Goal: Task Accomplishment & Management: Manage account settings

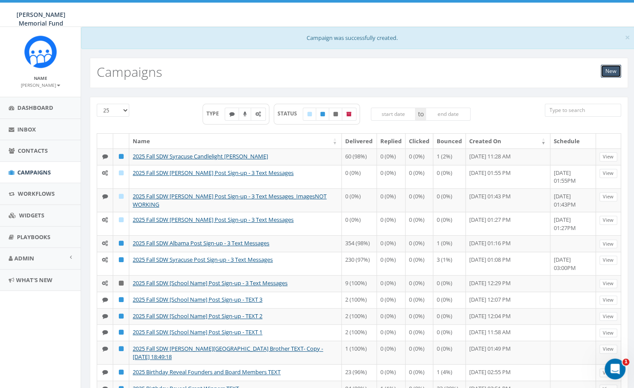
click at [613, 73] on link "New" at bounding box center [611, 71] width 20 height 13
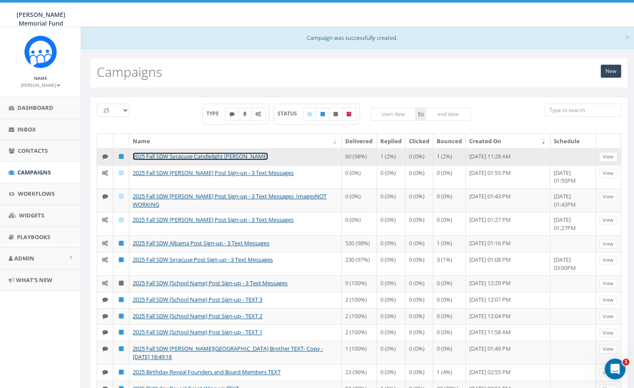
click at [187, 158] on link "2025 Fall SDW Syracuse Candlelight [PERSON_NAME]" at bounding box center [200, 156] width 135 height 8
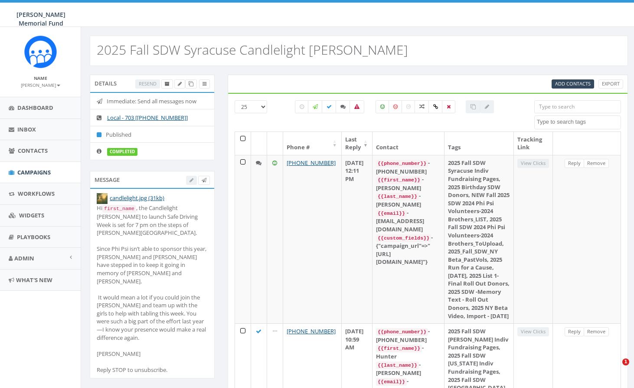
select select
click at [190, 83] on icon at bounding box center [191, 84] width 5 height 5
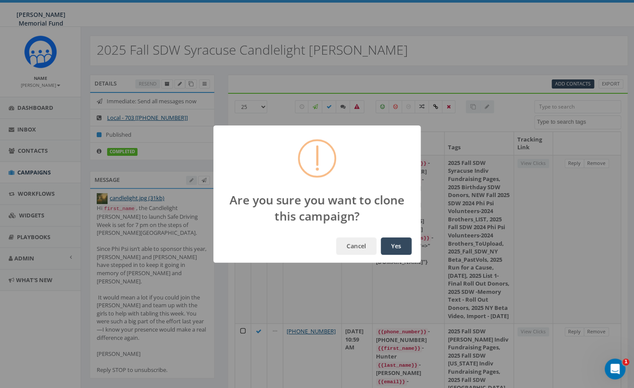
click at [397, 246] on button "Yes" at bounding box center [396, 245] width 31 height 17
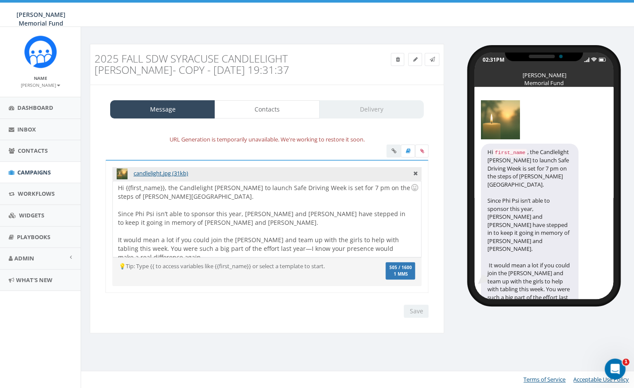
click at [218, 208] on div at bounding box center [264, 205] width 292 height 9
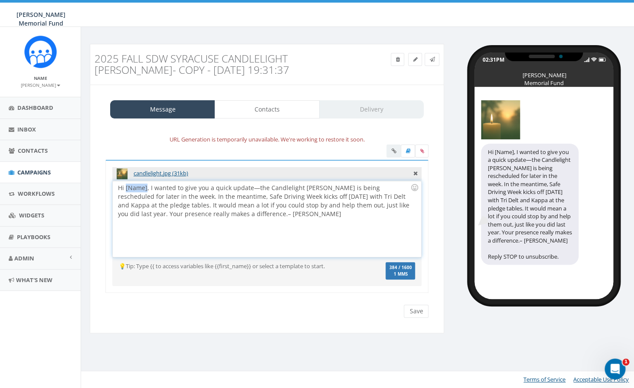
drag, startPoint x: 146, startPoint y: 187, endPoint x: 126, endPoint y: 187, distance: 20.0
click at [126, 187] on div "Hi [Name], I wanted to give you a quick update—the Candlelight Vigil is being r…" at bounding box center [267, 219] width 308 height 76
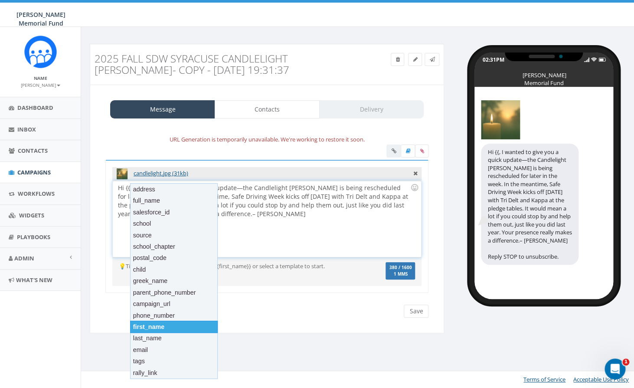
click at [150, 326] on div "first_name" at bounding box center [174, 327] width 88 height 12
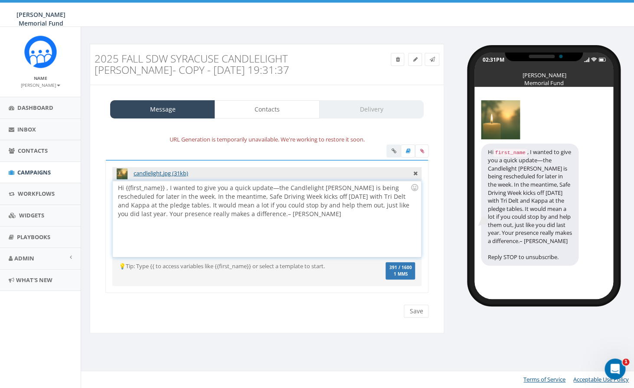
click at [166, 188] on div "Hi {{first_name}} , I wanted to give you a quick update—the Candlelight Vigil i…" at bounding box center [267, 219] width 308 height 76
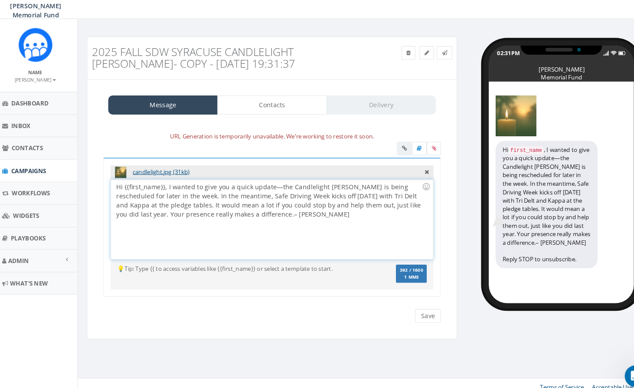
click at [168, 195] on div "Hi {{first_name}}, I wanted to give you a quick update—the Candlelight Vigil is…" at bounding box center [267, 219] width 308 height 76
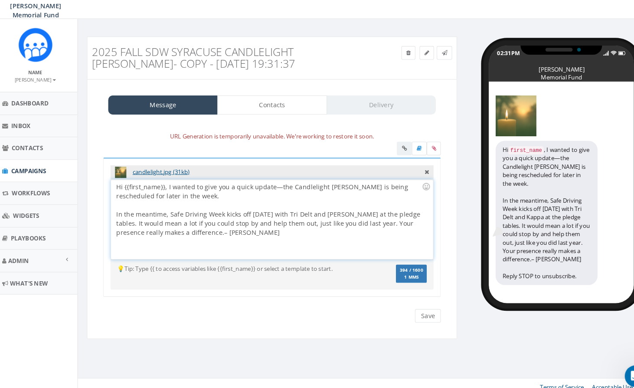
click at [355, 222] on div "In the meantime, Safe Driving Week kicks off tomorrow with Tri Delt and Kappa a…" at bounding box center [264, 223] width 292 height 26
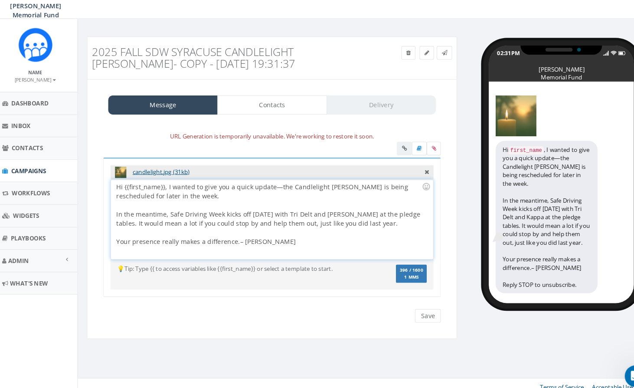
click at [402, 213] on div "In the meantime, Safe Driving Week kicks off tomorrow with Tri Delt and Kappa a…" at bounding box center [264, 218] width 292 height 17
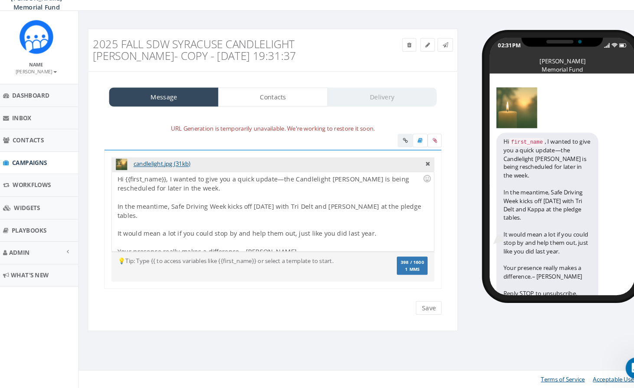
click at [239, 59] on h3 "2025 Fall SDW Syracuse Candlelight Vigil- Copy - 2025-09-14 19:31:37" at bounding box center [223, 64] width 256 height 23
drag, startPoint x: 325, startPoint y: 57, endPoint x: 341, endPoint y: 81, distance: 29.0
click at [341, 81] on div "2025 Fall SDW Syracuse Candlelight Vigil- Copy - 2025-09-14 19:31:37 Test Messa…" at bounding box center [267, 64] width 355 height 41
click at [417, 57] on link at bounding box center [415, 59] width 14 height 13
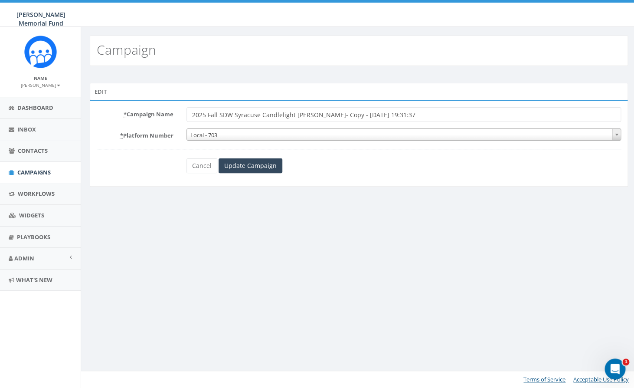
drag, startPoint x: 308, startPoint y: 114, endPoint x: 401, endPoint y: 113, distance: 92.9
click at [401, 114] on input "2025 Fall SDW Syracuse Candlelight Vigil- Copy - 2025-09-14 19:31:37" at bounding box center [404, 114] width 435 height 15
type input "2025 Fall SDW Syracuse Candlelight Vigil- Schedule"
click at [259, 170] on input "Update Campaign" at bounding box center [251, 165] width 64 height 15
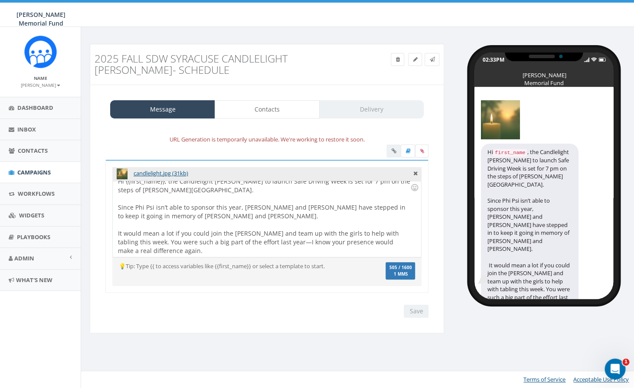
scroll to position [25, 0]
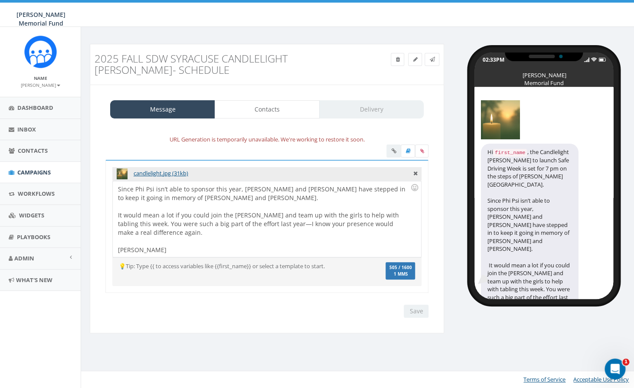
click at [119, 214] on div "Hi {{first_name}}, the Candlelight Vigil to launch Safe Driving Week is set for…" at bounding box center [267, 219] width 308 height 76
click at [183, 204] on div at bounding box center [264, 206] width 292 height 9
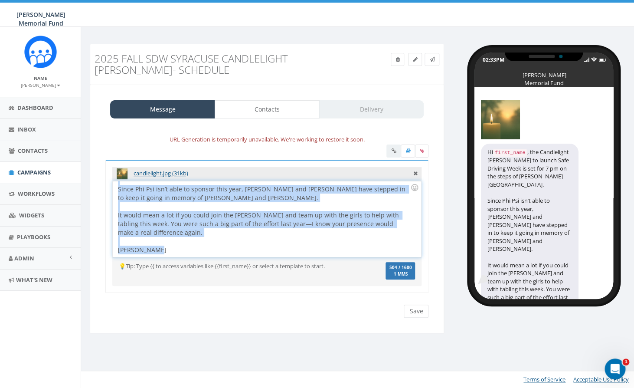
drag, startPoint x: 167, startPoint y: 187, endPoint x: 223, endPoint y: 259, distance: 91.2
click at [223, 257] on div "Hi {{first_name}}, the Candlelight Vigil to launch Safe Driving Week is set for…" at bounding box center [267, 219] width 308 height 76
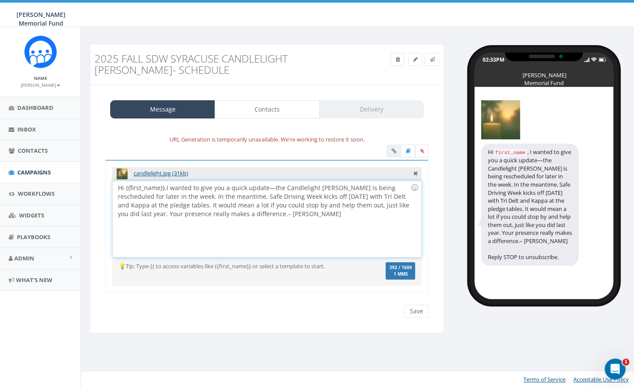
scroll to position [0, 0]
click at [168, 196] on div "Hi {{first_name}}, I wanted to give you a quick update—the Candlelight Vigil is…" at bounding box center [267, 219] width 308 height 76
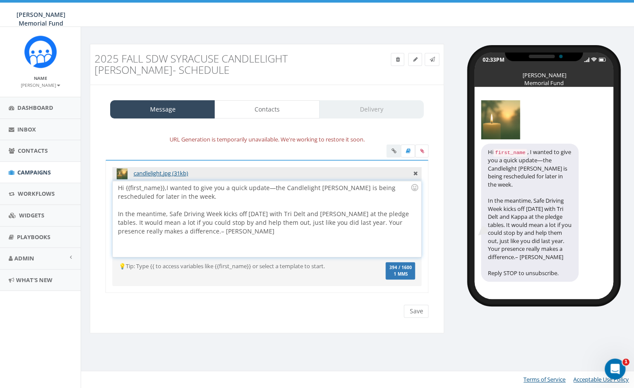
click at [402, 213] on div "In the meantime, Safe Driving Week kicks off tomorrow with Tri Delt and Kappa a…" at bounding box center [264, 223] width 292 height 26
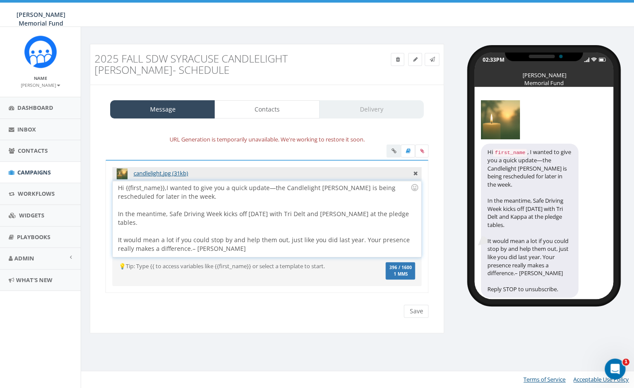
click at [360, 236] on div "It would mean a lot if you could stop by and help them out, just like you did l…" at bounding box center [264, 244] width 292 height 17
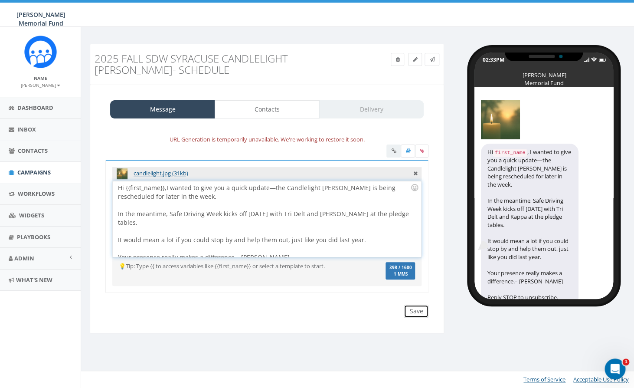
click at [421, 314] on input "Save" at bounding box center [416, 311] width 25 height 13
click at [279, 113] on link "Contacts" at bounding box center [267, 109] width 105 height 18
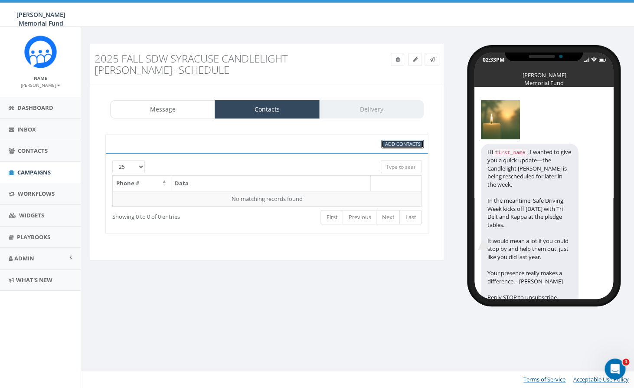
click at [404, 148] on link "Add Contacts" at bounding box center [402, 144] width 43 height 9
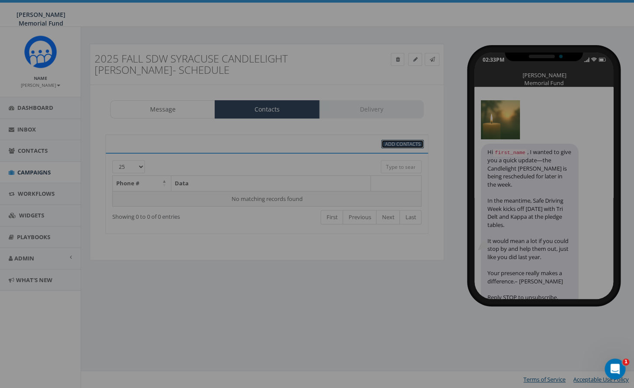
select select
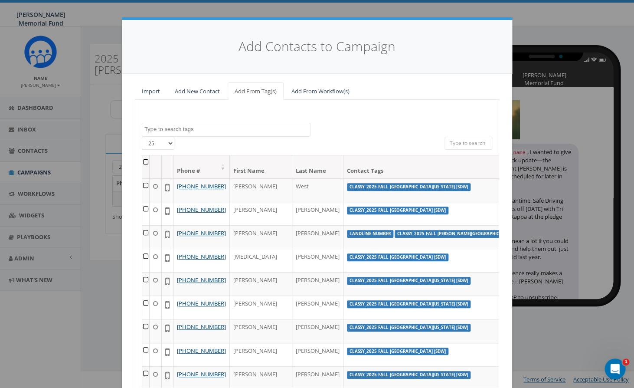
click at [241, 125] on span at bounding box center [226, 130] width 169 height 14
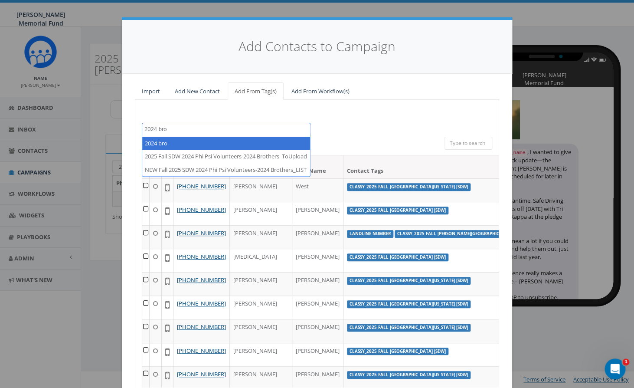
type textarea "2024 bro"
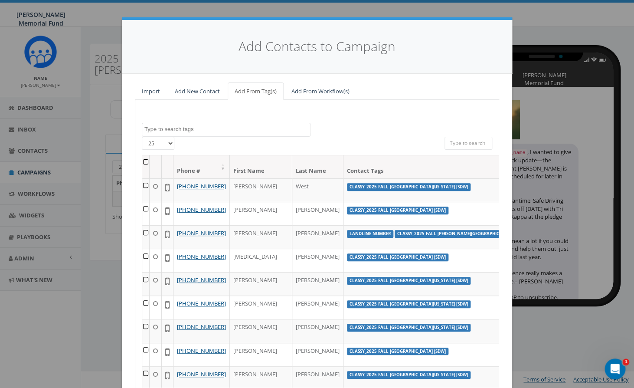
click at [138, 11] on div "Add Contacts to Campaign Import Add New Contact Add From Tag(s) Add From Workfl…" at bounding box center [317, 194] width 634 height 388
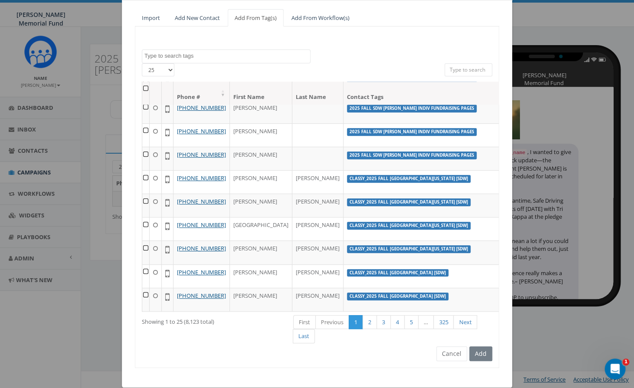
scroll to position [85, 0]
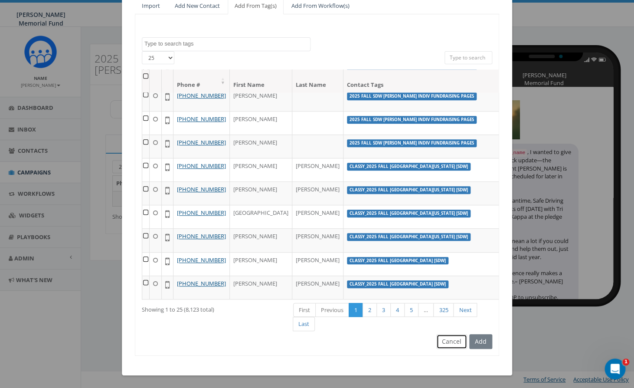
click at [445, 342] on button "Cancel" at bounding box center [452, 341] width 31 height 15
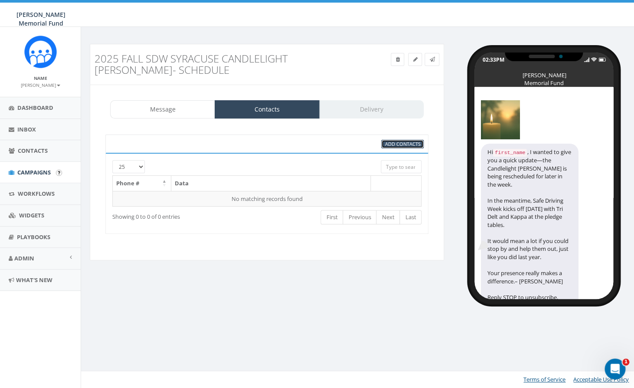
scroll to position [0, 0]
click at [32, 172] on span "Campaigns" at bounding box center [33, 172] width 33 height 8
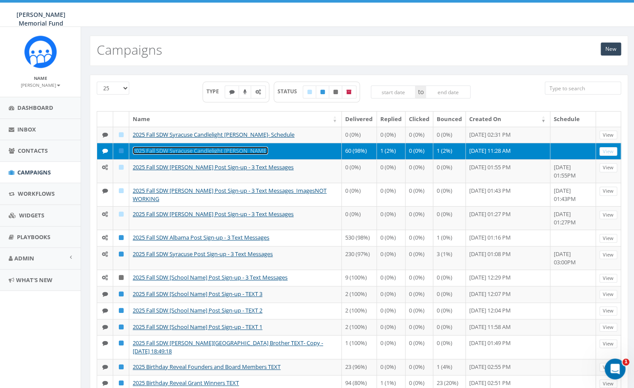
click at [191, 154] on link "2025 Fall SDW Syracuse Candlelight [PERSON_NAME]" at bounding box center [200, 151] width 135 height 8
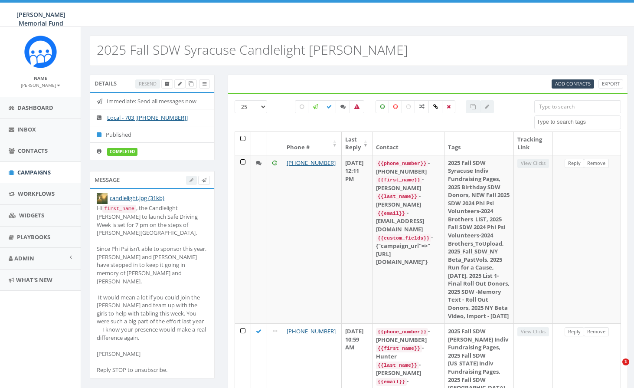
select select
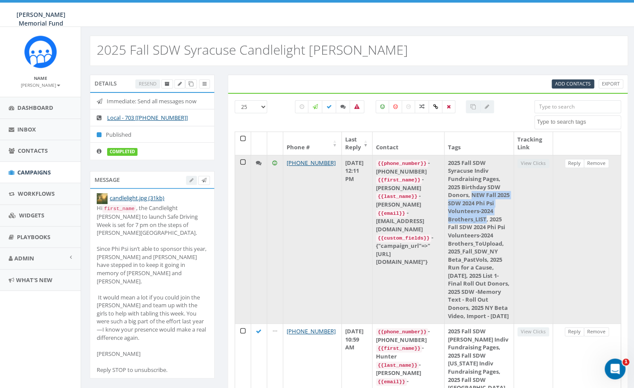
drag, startPoint x: 497, startPoint y: 196, endPoint x: 511, endPoint y: 220, distance: 27.6
click at [511, 220] on td "2025 Fall SDW Syracuse Indiv Fundraising Pages, 2025 Birthday SDW Donors, NEW F…" at bounding box center [479, 239] width 69 height 168
copy td "NEW Fall 2025 SDW 2024 Phi Psi Volunteers-2024 Brothers_LIST"
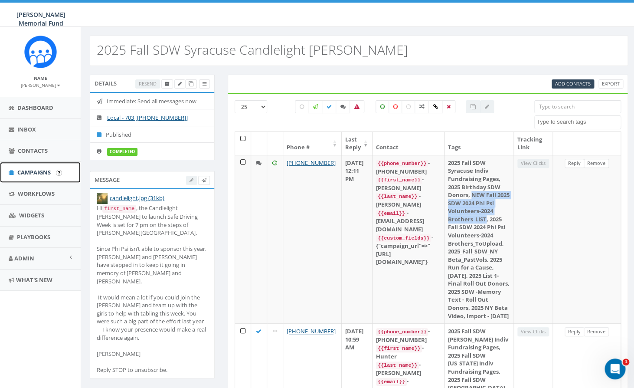
click at [37, 174] on span "Campaigns" at bounding box center [33, 172] width 33 height 8
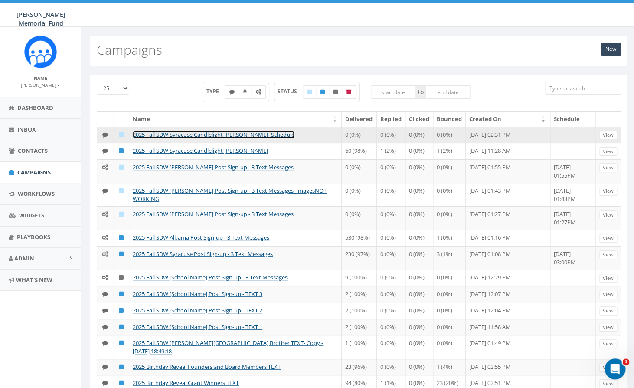
click at [199, 135] on link "2025 Fall SDW Syracuse Candlelight [PERSON_NAME]- Schedule" at bounding box center [214, 135] width 162 height 8
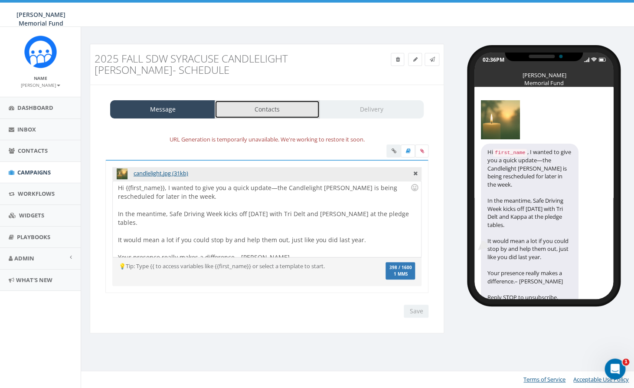
click at [265, 108] on link "Contacts" at bounding box center [267, 109] width 105 height 18
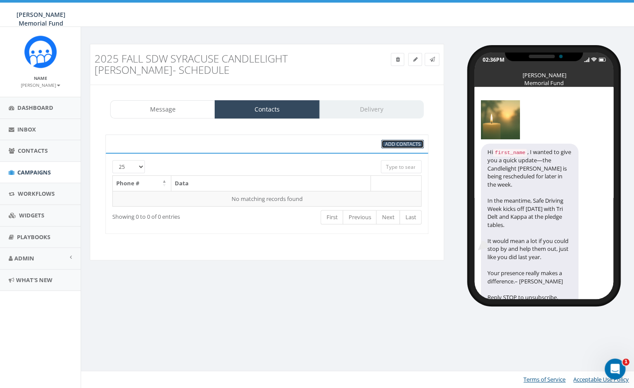
click at [401, 141] on span "Add Contacts" at bounding box center [403, 144] width 36 height 7
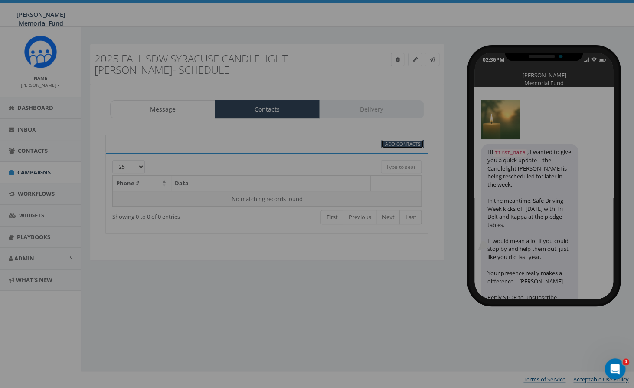
select select
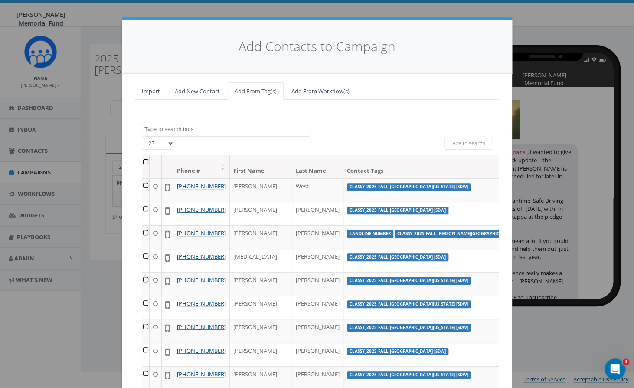
click at [201, 129] on textarea "Search" at bounding box center [227, 129] width 166 height 8
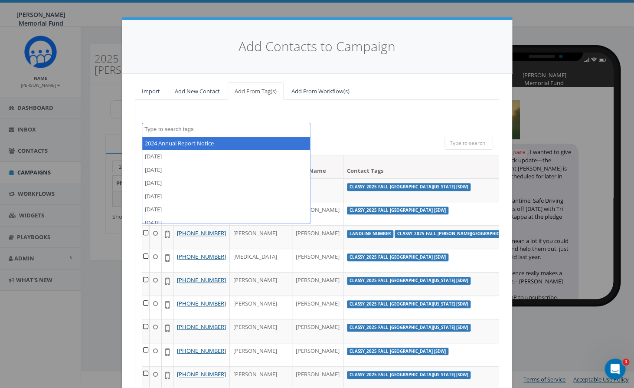
paste textarea "NEW Fall 2025 SDW 2024 Phi Psi Volunteers-2024 Brothers_LIST"
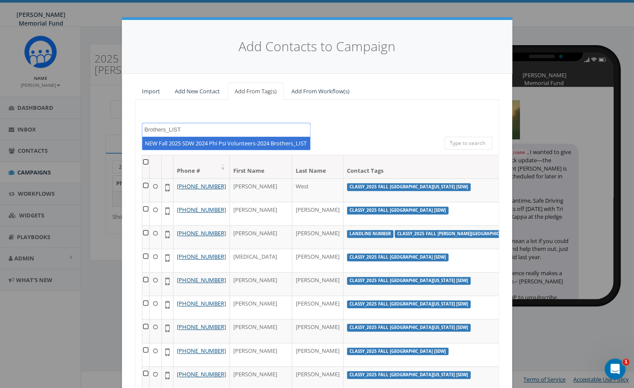
type textarea "NEW Fall 2025 SDW 2024 Phi Psi Volunteers-2024 Brothers_LIST"
select select "NEW Fall 2025 SDW 2024 Phi Psi Volunteers-2024 Brothers_LIST"
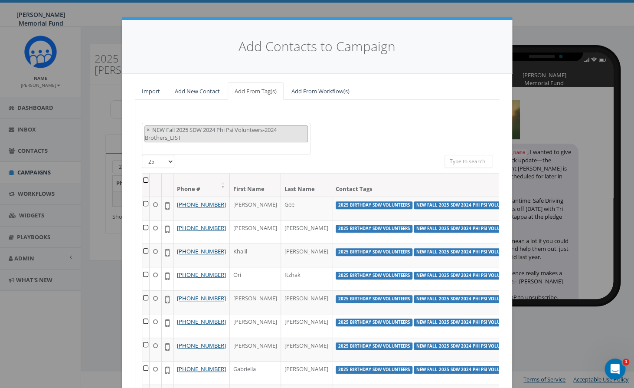
click at [146, 181] on th at bounding box center [145, 185] width 7 height 23
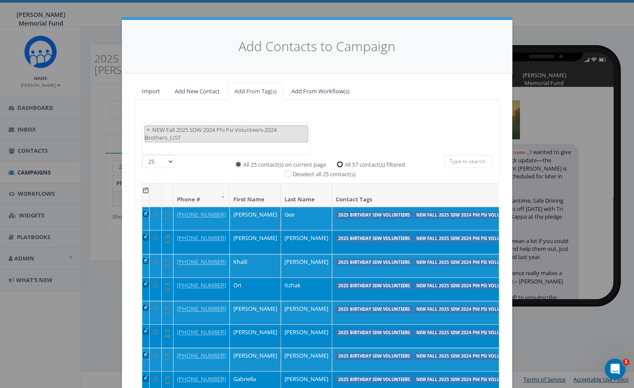
click at [344, 166] on input "All 57 contact(s) filtered" at bounding box center [342, 164] width 6 height 6
radio input "true"
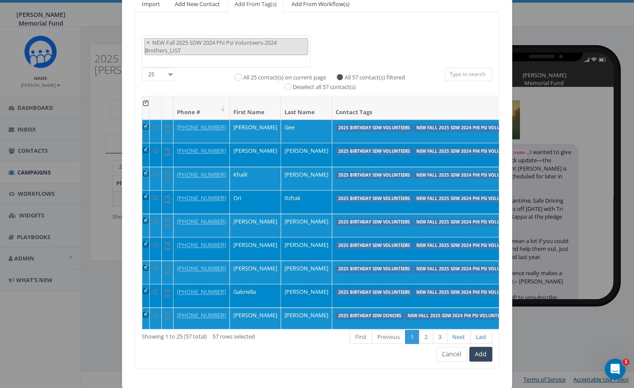
scroll to position [100, 0]
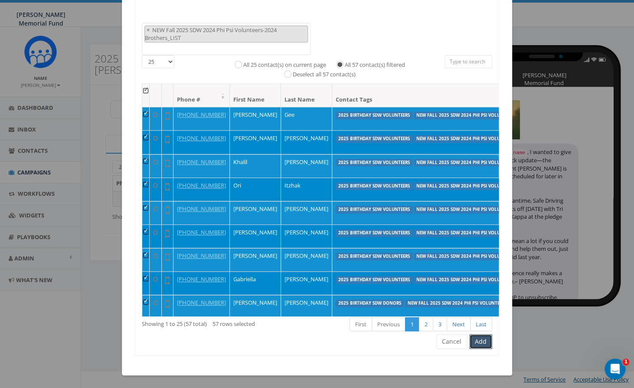
click at [485, 342] on button "Add" at bounding box center [480, 341] width 23 height 15
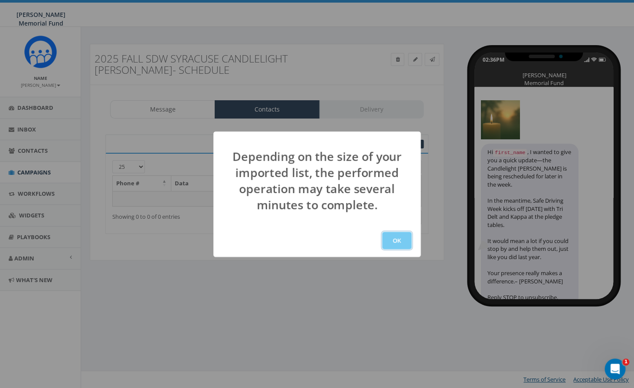
click at [397, 244] on button "OK" at bounding box center [397, 240] width 30 height 17
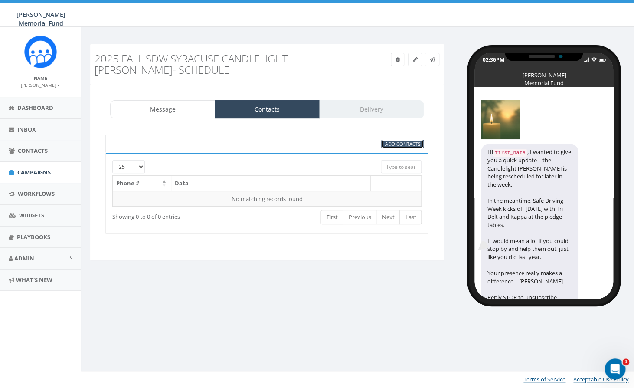
click at [402, 144] on span "Add Contacts" at bounding box center [403, 144] width 36 height 7
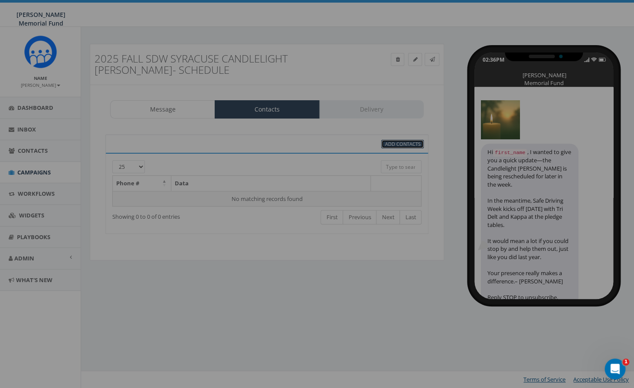
select select
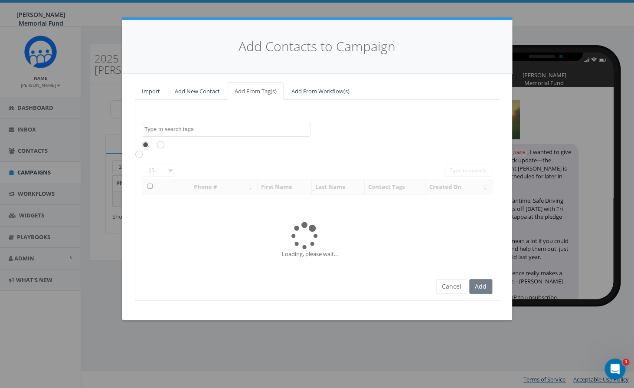
scroll to position [5403, 0]
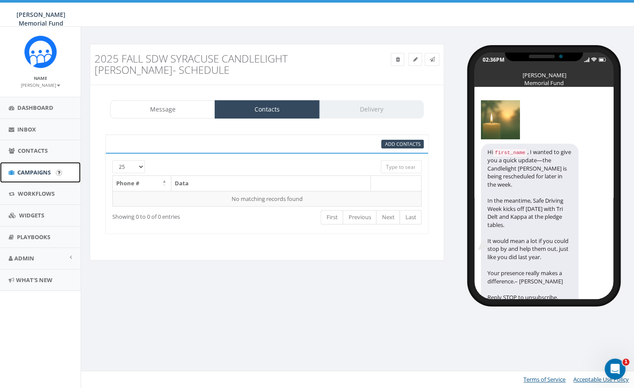
click at [35, 174] on span "Campaigns" at bounding box center [33, 172] width 33 height 8
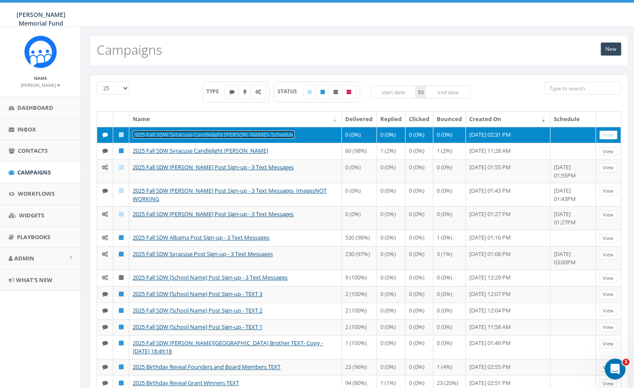
click at [223, 133] on link "2025 Fall SDW Syracuse Candlelight [PERSON_NAME]- Schedule" at bounding box center [214, 135] width 162 height 8
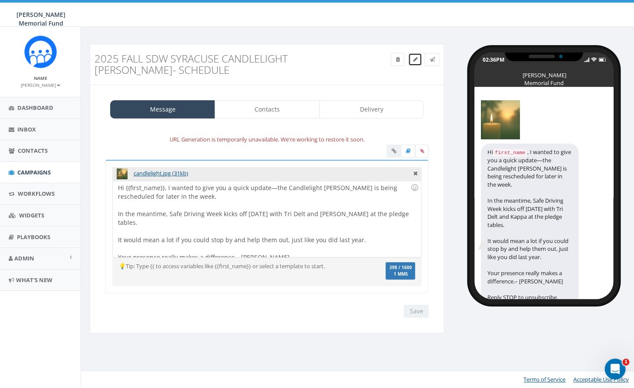
click at [414, 59] on icon at bounding box center [415, 59] width 4 height 5
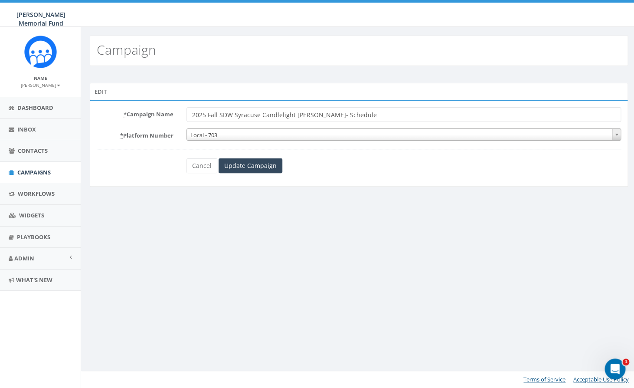
click at [310, 113] on input "2025 Fall SDW Syracuse Candlelight [PERSON_NAME]- Schedule" at bounding box center [404, 114] width 435 height 15
type input "2025 Fall SDW Syracuse Candlelight Vigil- Re-Schedule"
click at [250, 167] on input "Update Campaign" at bounding box center [251, 165] width 64 height 15
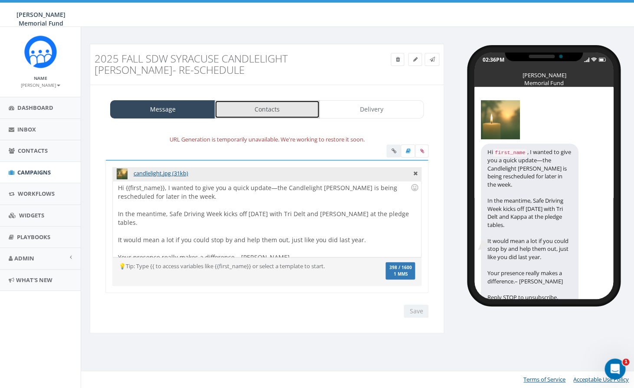
click at [272, 107] on link "Contacts" at bounding box center [267, 109] width 105 height 18
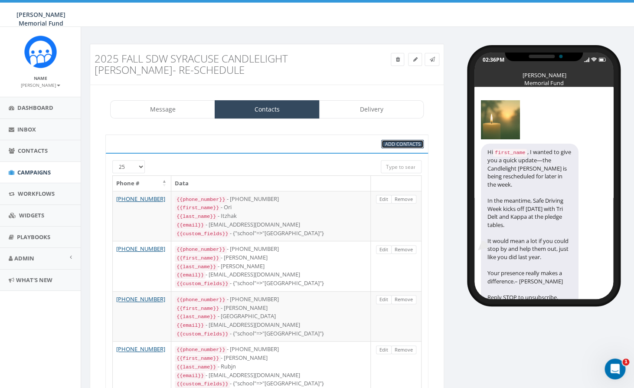
click at [412, 145] on span "Add Contacts" at bounding box center [403, 144] width 36 height 7
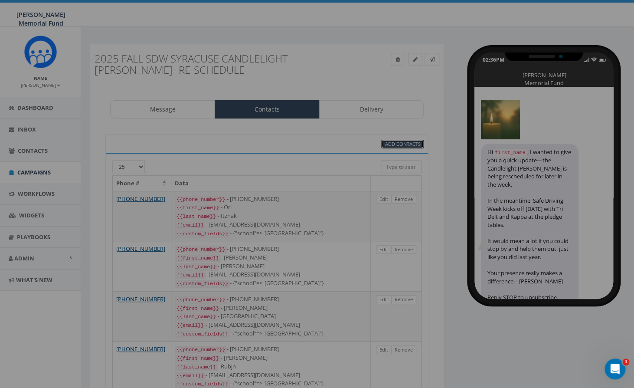
select select
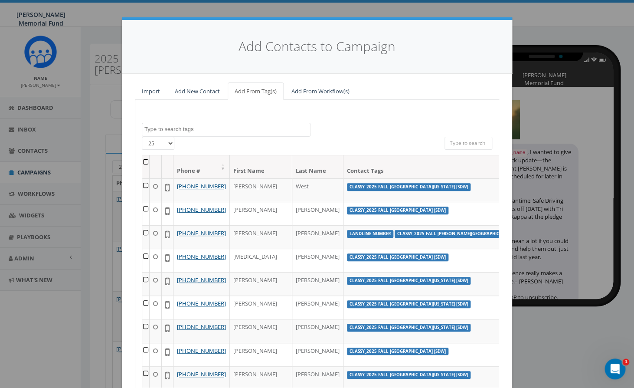
click at [203, 128] on textarea "Search" at bounding box center [227, 129] width 166 height 8
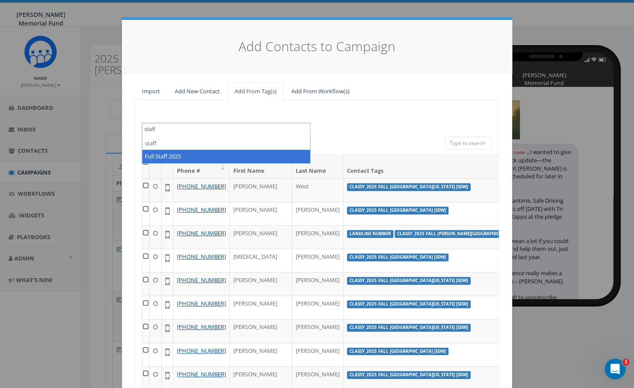
type textarea "staff"
select select "Full Staff 2025"
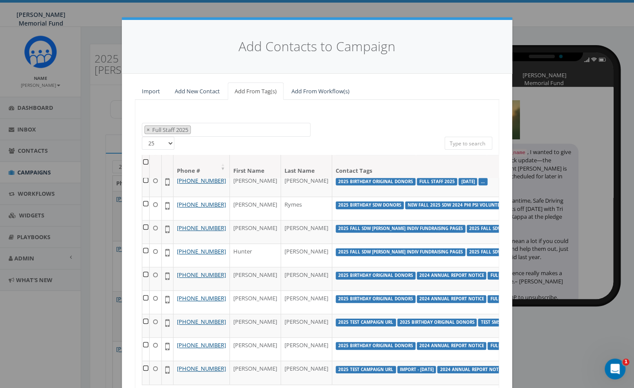
scroll to position [78, 0]
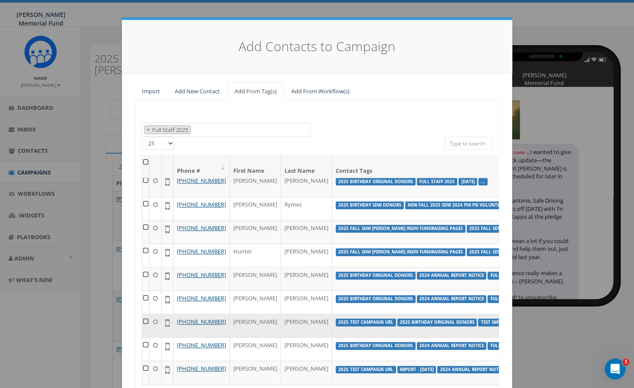
click at [147, 337] on td at bounding box center [145, 325] width 7 height 23
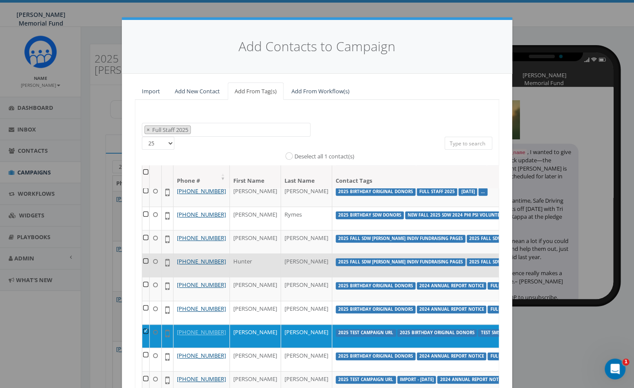
click at [145, 277] on td at bounding box center [145, 264] width 7 height 23
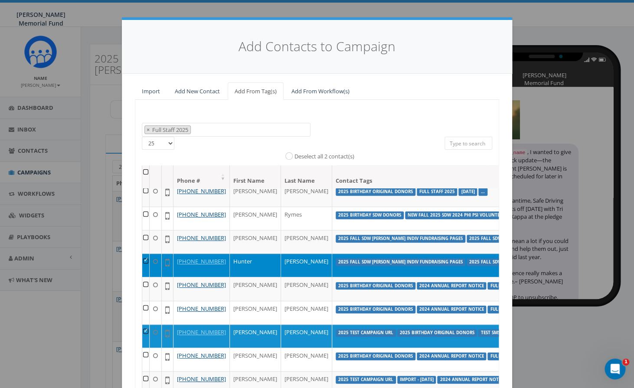
scroll to position [141, 0]
click at [144, 371] on td at bounding box center [145, 382] width 7 height 23
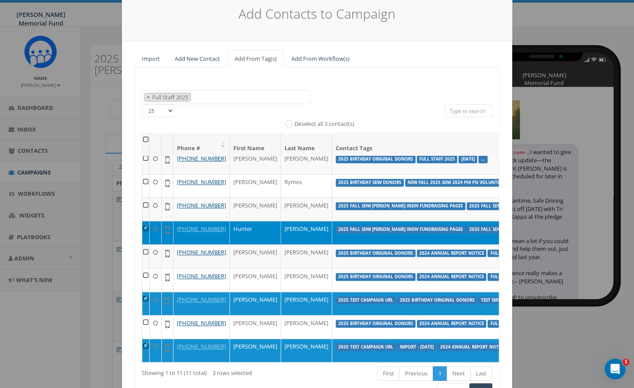
scroll to position [82, 0]
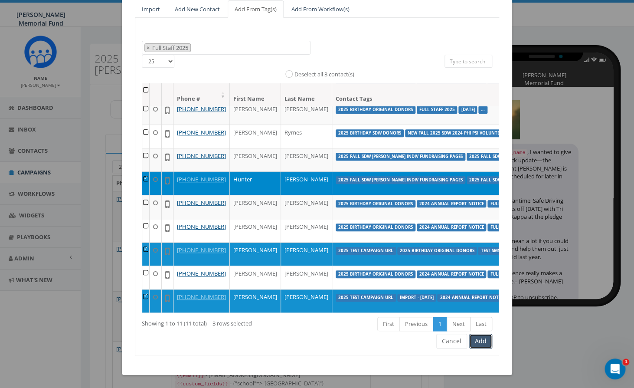
click at [485, 341] on button "Add" at bounding box center [480, 341] width 23 height 15
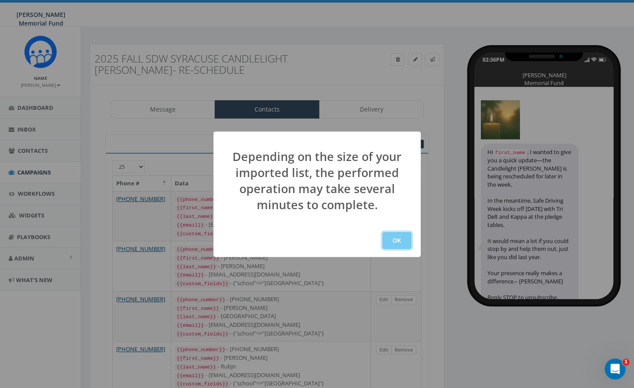
click at [392, 241] on button "OK" at bounding box center [397, 240] width 30 height 17
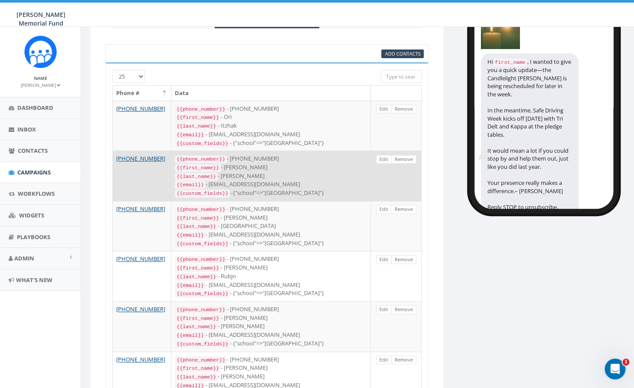
scroll to position [61, 0]
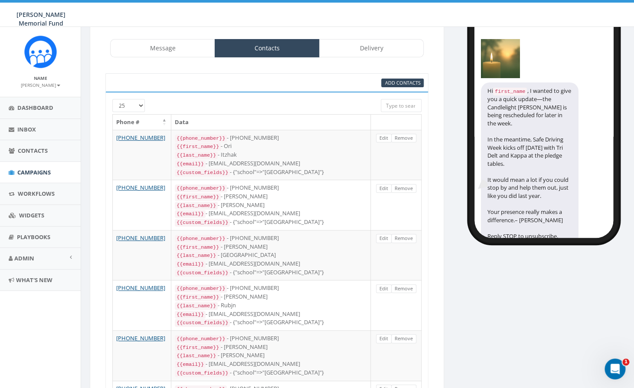
click at [389, 108] on input "search" at bounding box center [401, 105] width 41 height 13
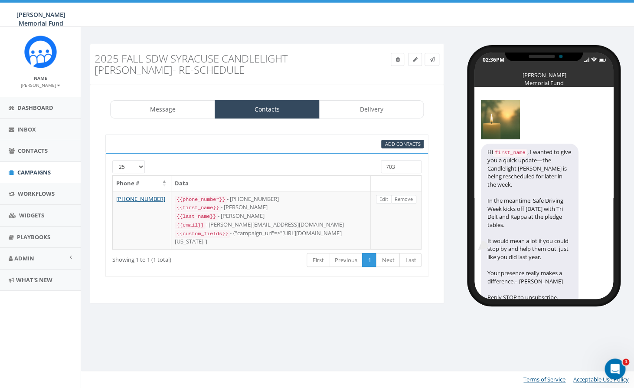
drag, startPoint x: 399, startPoint y: 167, endPoint x: 368, endPoint y: 166, distance: 30.9
click at [381, 166] on input "703" at bounding box center [401, 166] width 41 height 13
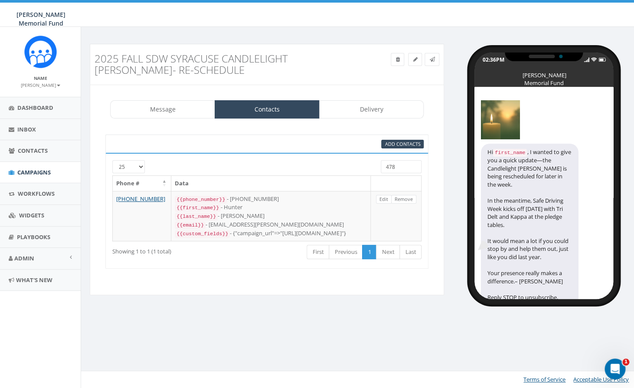
drag, startPoint x: 395, startPoint y: 167, endPoint x: 377, endPoint y: 166, distance: 17.8
click at [381, 167] on input "478" at bounding box center [401, 166] width 41 height 13
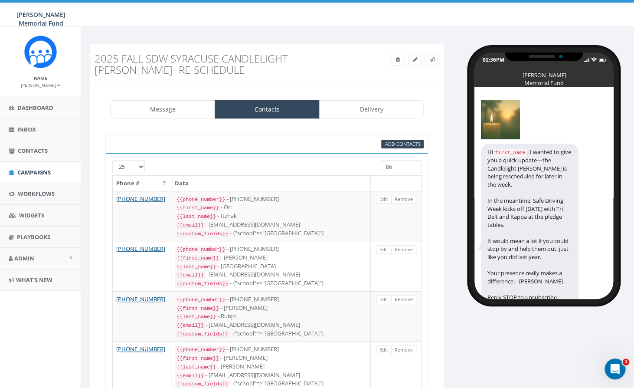
type input "864"
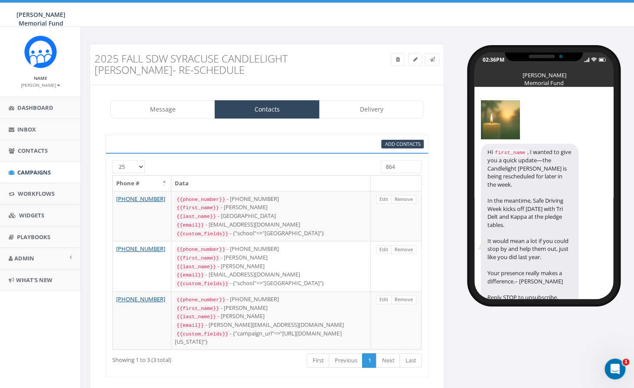
drag, startPoint x: 396, startPoint y: 167, endPoint x: 376, endPoint y: 167, distance: 20.0
click at [381, 167] on input "864" at bounding box center [401, 166] width 41 height 13
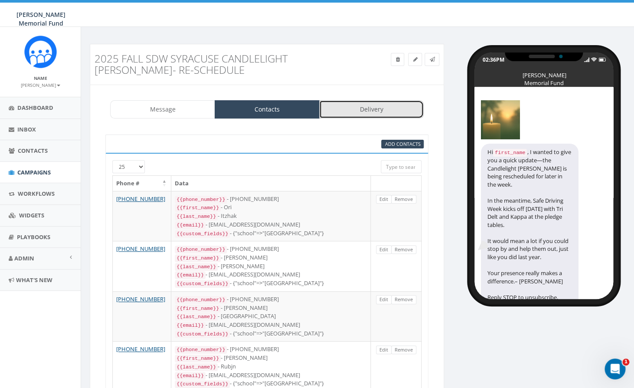
click at [349, 109] on link "Delivery" at bounding box center [371, 109] width 105 height 18
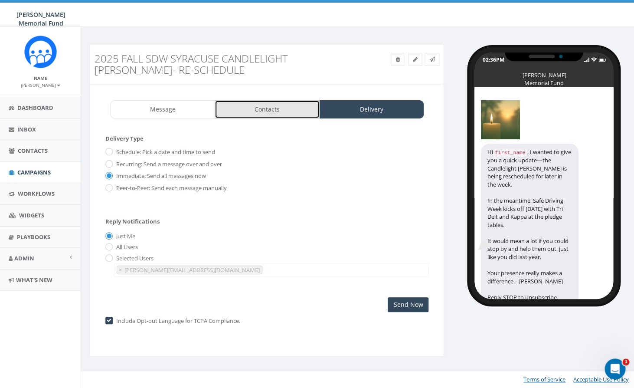
click at [264, 107] on link "Contacts" at bounding box center [267, 109] width 105 height 18
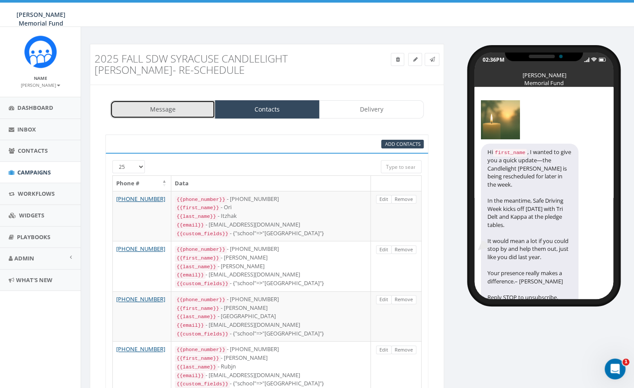
click at [184, 113] on link "Message" at bounding box center [162, 109] width 105 height 18
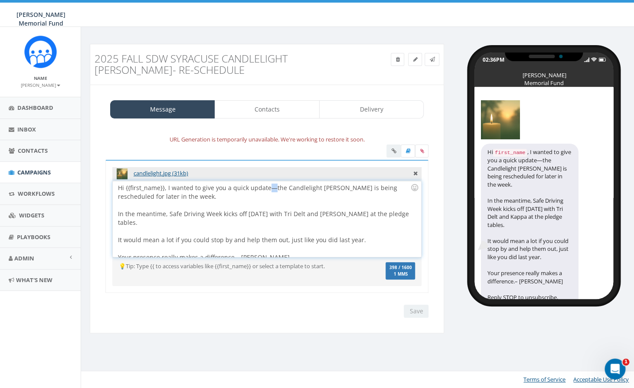
click at [269, 188] on div "Hi {{first_name}}, I wanted to give you a quick update—the Candlelight Vigil is…" at bounding box center [267, 219] width 308 height 76
click at [418, 314] on input "Save" at bounding box center [416, 311] width 25 height 13
drag, startPoint x: 535, startPoint y: 166, endPoint x: 540, endPoint y: 185, distance: 19.9
click at [540, 185] on div "Hi first_name , I wanted to give you a quick update - the Candlelight Vigil is …" at bounding box center [530, 225] width 98 height 162
drag, startPoint x: 529, startPoint y: 199, endPoint x: 536, endPoint y: 223, distance: 24.9
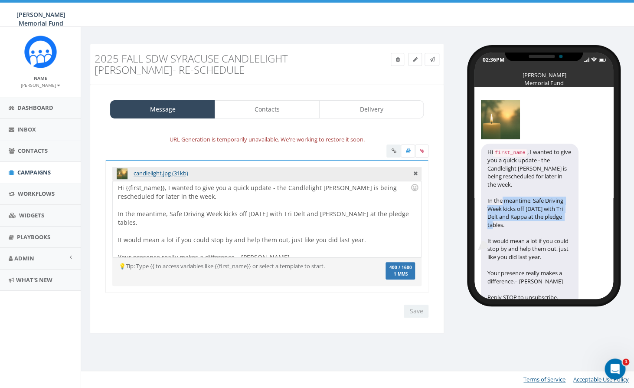
click at [536, 223] on div "Hi first_name , I wanted to give you a quick update - the Candlelight Vigil is …" at bounding box center [530, 225] width 98 height 162
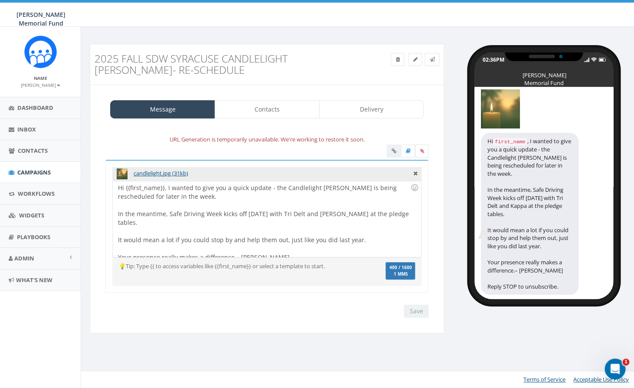
click at [436, 279] on div "URL Generation is temporarily unavailable. We're working to restore it soon. ca…" at bounding box center [267, 226] width 341 height 200
click at [377, 105] on link "Delivery" at bounding box center [371, 109] width 105 height 18
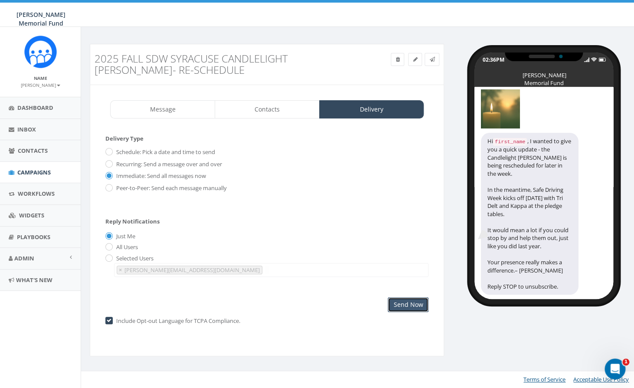
click at [404, 306] on input "Send Now" at bounding box center [408, 304] width 41 height 15
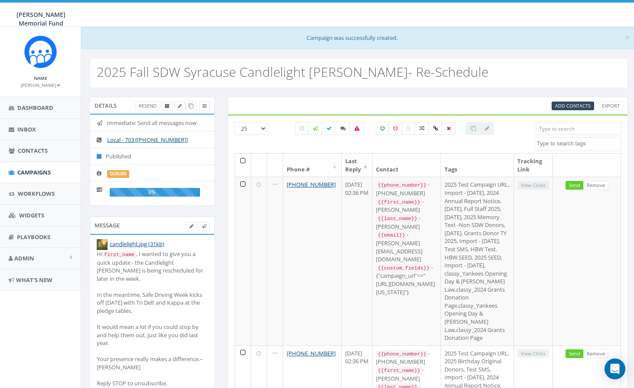
select select
